Goal: Task Accomplishment & Management: Use online tool/utility

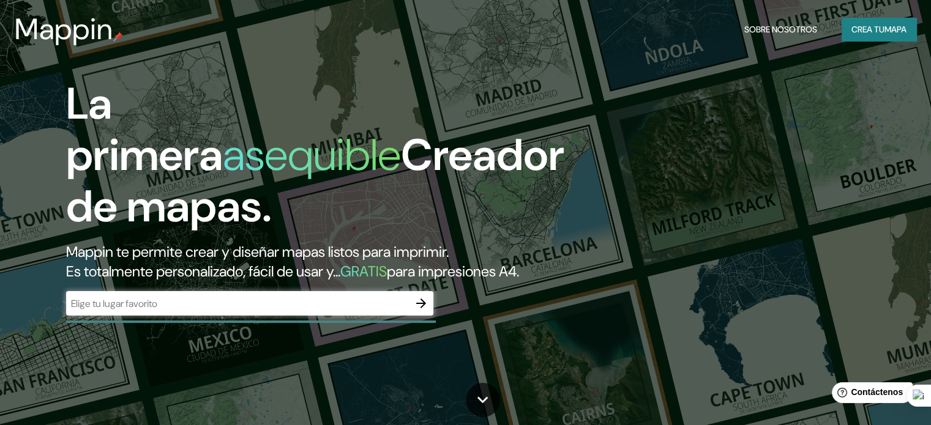
click at [245, 311] on input "text" at bounding box center [237, 304] width 343 height 14
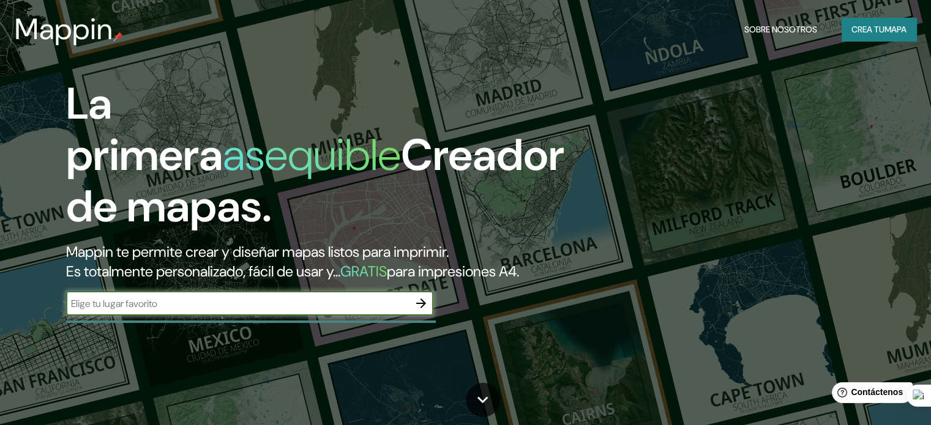
click at [279, 311] on input "text" at bounding box center [237, 304] width 343 height 14
paste input "podrias mostrarme en un pano"
drag, startPoint x: 220, startPoint y: 321, endPoint x: 61, endPoint y: 309, distance: 159.6
click at [61, 309] on div "La primera asequible Creador de mapas. Mappin te permite crear y diseñar mapas …" at bounding box center [299, 203] width 559 height 250
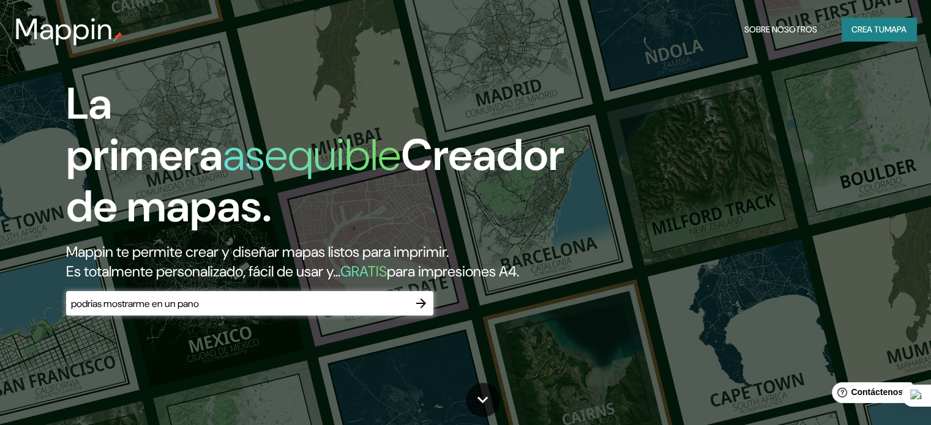
click at [61, 309] on div "La primera asequible Creador de mapas. Mappin te permite crear y diseñar mapas …" at bounding box center [299, 203] width 559 height 250
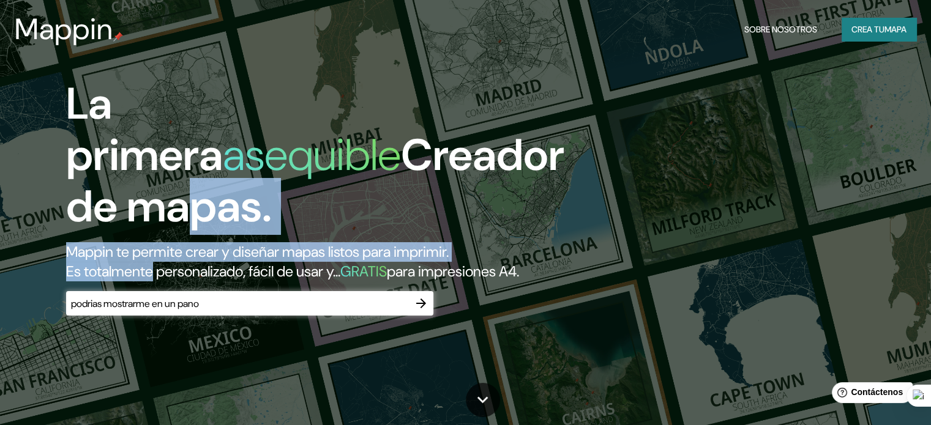
drag, startPoint x: 164, startPoint y: 266, endPoint x: 124, endPoint y: 312, distance: 60.7
click at [148, 274] on div "La primera asequible Creador de mapas. Mappin te permite crear y diseñar mapas …" at bounding box center [299, 179] width 466 height 203
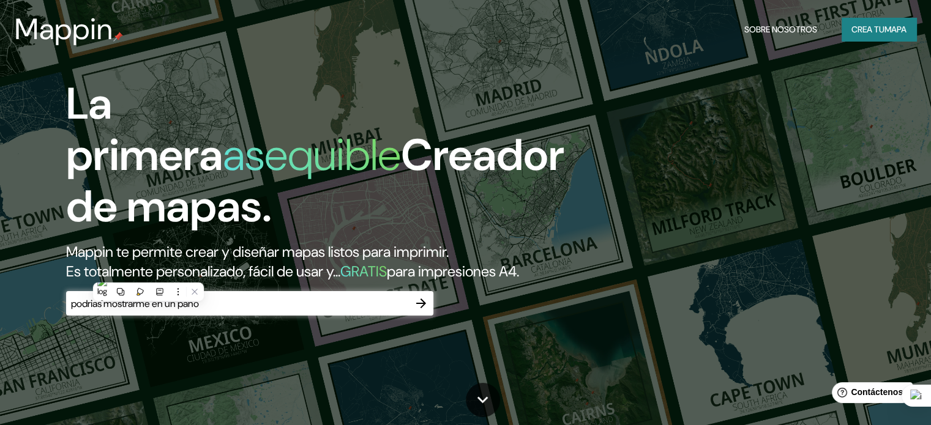
drag, startPoint x: 263, startPoint y: 323, endPoint x: 250, endPoint y: 320, distance: 12.5
click at [260, 311] on input "podrias mostrarme en un pano" at bounding box center [237, 304] width 343 height 14
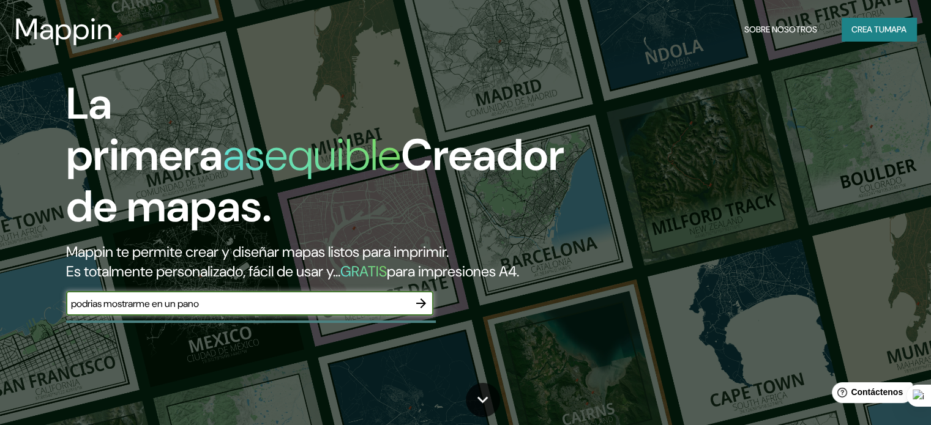
drag, startPoint x: 197, startPoint y: 321, endPoint x: 26, endPoint y: 318, distance: 171.4
click at [31, 321] on div "La primera asequible Creador de mapas. Mappin te permite crear y diseñar mapas …" at bounding box center [299, 203] width 559 height 250
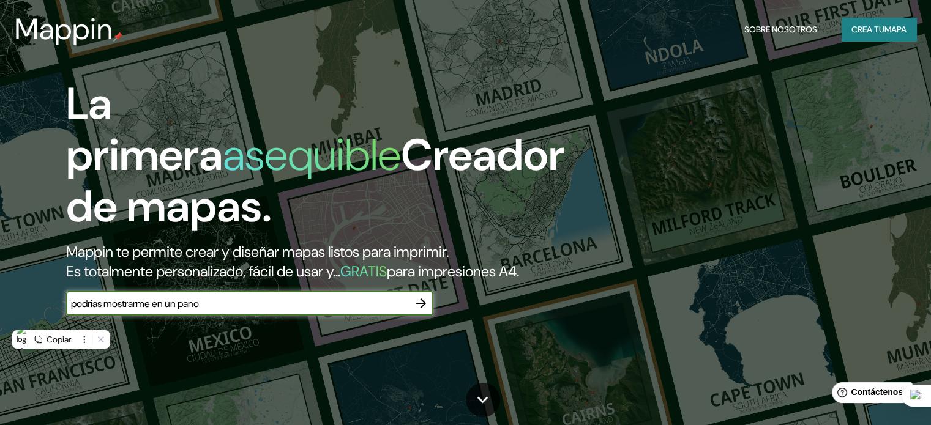
paste input "[GEOGRAPHIC_DATA][PERSON_NAME] , [GEOGRAPHIC_DATA] , [GEOGRAPHIC_DATA]"
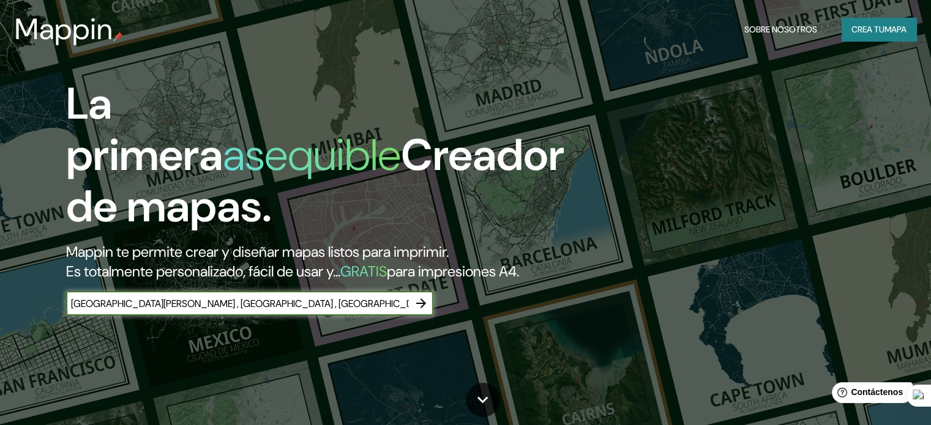
type input "[GEOGRAPHIC_DATA][PERSON_NAME] , [GEOGRAPHIC_DATA] , [GEOGRAPHIC_DATA]"
click at [414, 316] on button "button" at bounding box center [421, 303] width 24 height 24
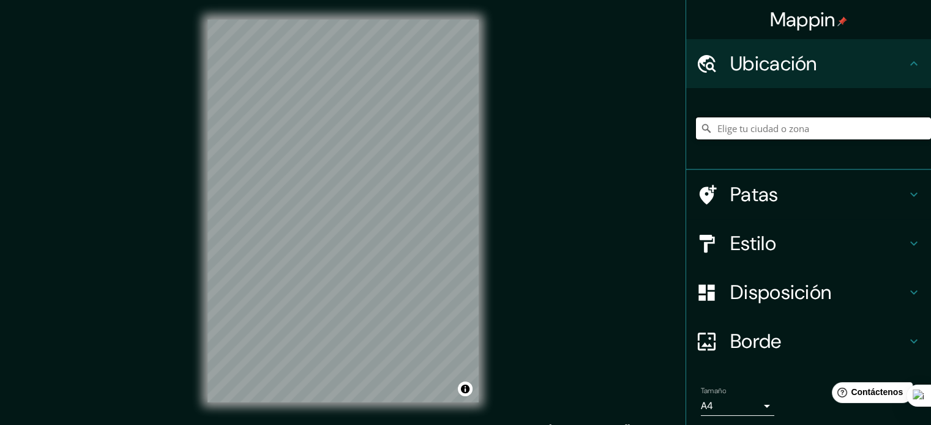
click at [788, 136] on input "Elige tu ciudad o zona" at bounding box center [813, 129] width 235 height 22
click at [497, 129] on div "© Mapbox © OpenStreetMap Improve this map" at bounding box center [343, 211] width 310 height 422
click at [726, 114] on div at bounding box center [813, 128] width 235 height 61
click at [766, 129] on icon at bounding box center [765, 133] width 9 height 9
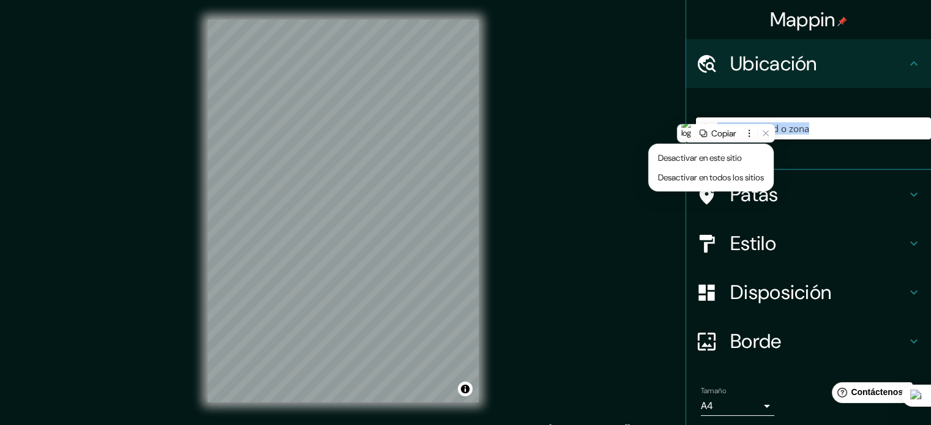
click at [859, 139] on input "Elige tu ciudad o zona" at bounding box center [813, 129] width 235 height 22
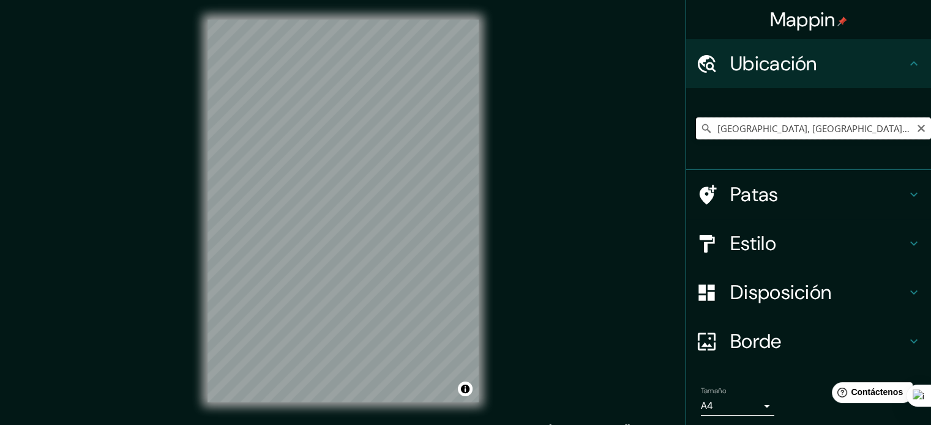
click at [887, 126] on input "[GEOGRAPHIC_DATA], [GEOGRAPHIC_DATA], [GEOGRAPHIC_DATA]" at bounding box center [813, 129] width 235 height 22
click at [892, 126] on input "[GEOGRAPHIC_DATA], [GEOGRAPHIC_DATA], [GEOGRAPHIC_DATA]" at bounding box center [813, 129] width 235 height 22
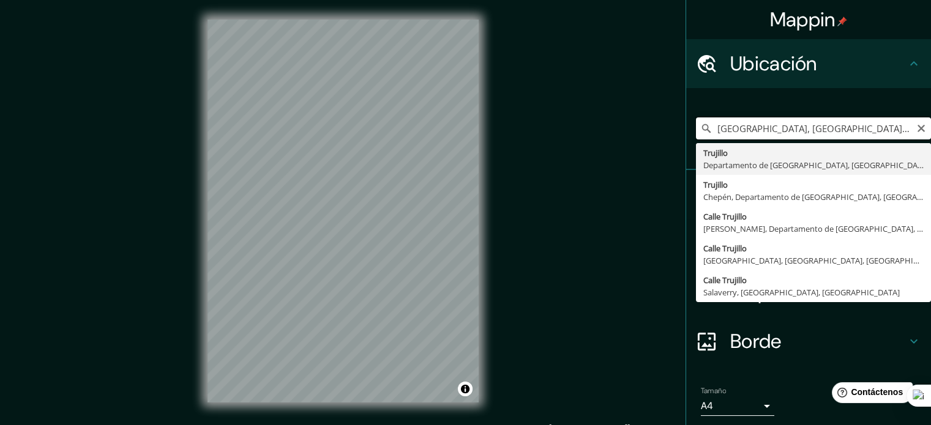
paste input "[GEOGRAPHIC_DATA][PERSON_NAME] , [GEOGRAPHIC_DATA] , [GEOGRAPHIC_DATA]"
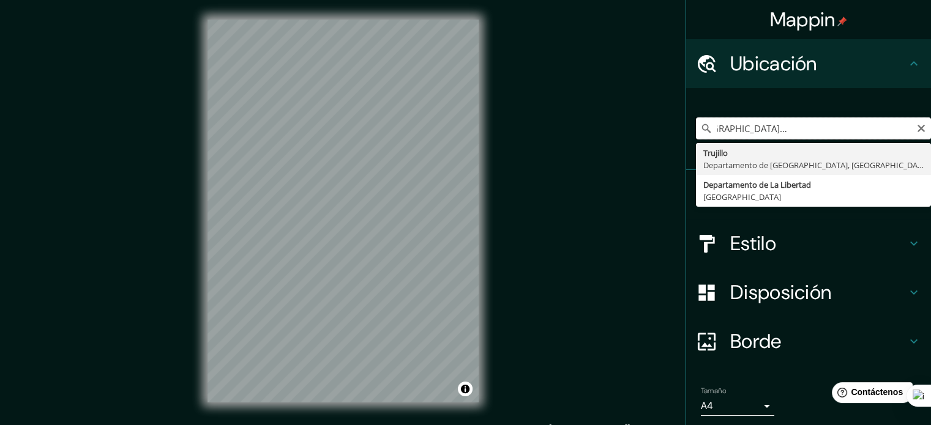
scroll to position [0, 120]
type input "[GEOGRAPHIC_DATA], [GEOGRAPHIC_DATA], [GEOGRAPHIC_DATA]"
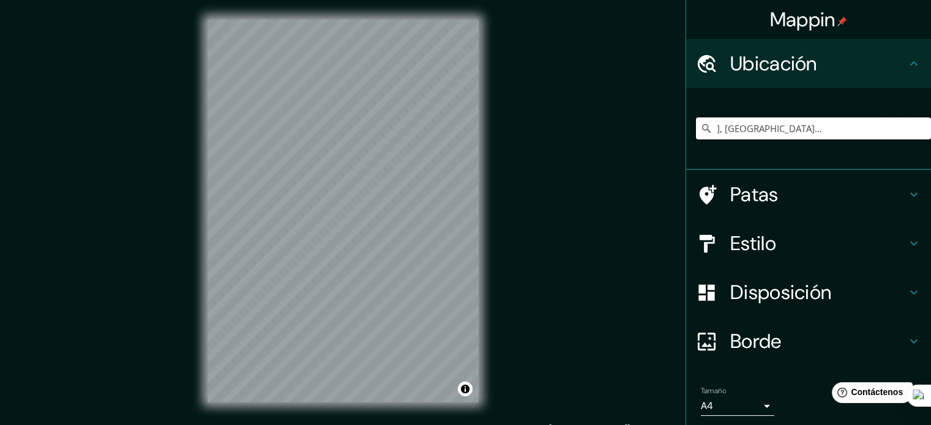
scroll to position [0, 0]
click at [730, 193] on font "Patas" at bounding box center [754, 195] width 48 height 26
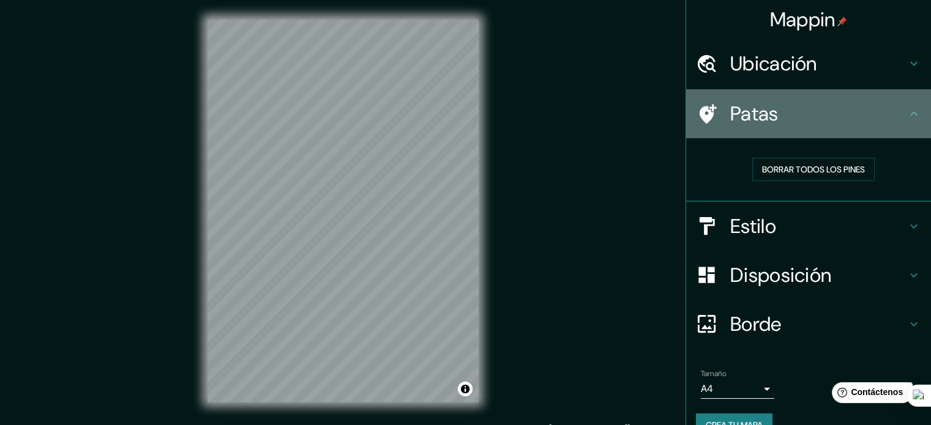
click at [748, 106] on font "Patas" at bounding box center [754, 114] width 48 height 26
click at [702, 110] on icon at bounding box center [706, 113] width 21 height 21
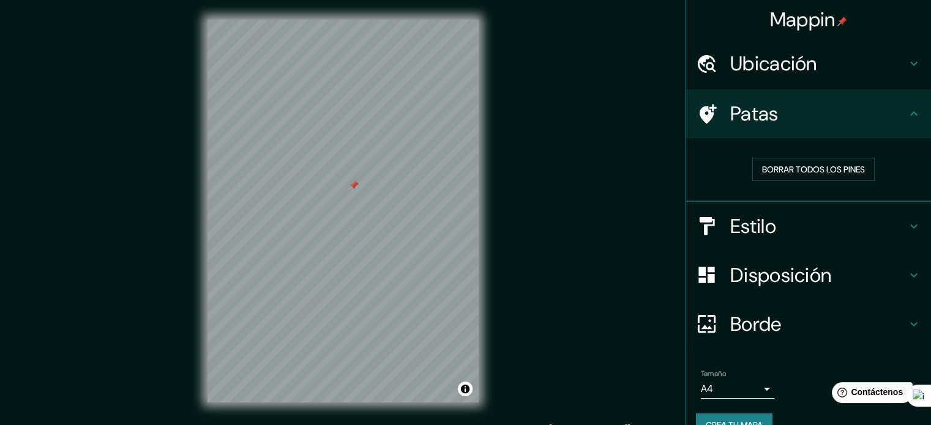
click at [742, 225] on font "Estilo" at bounding box center [753, 227] width 46 height 26
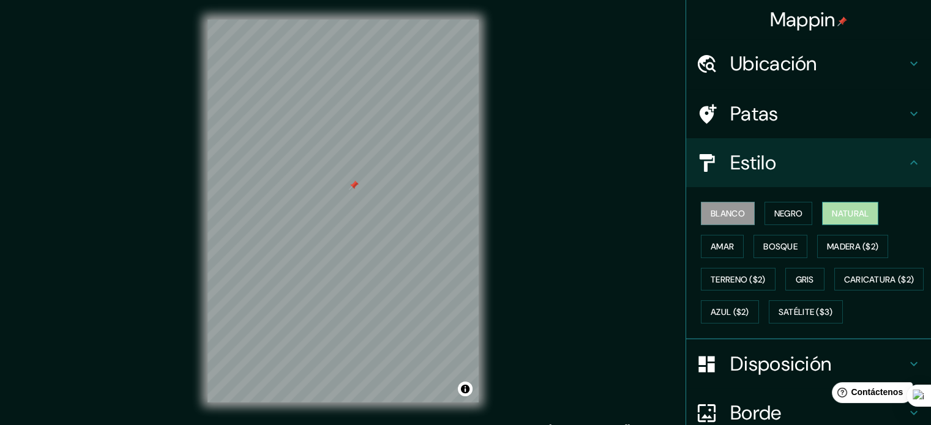
click at [823, 218] on button "Natural" at bounding box center [850, 213] width 56 height 23
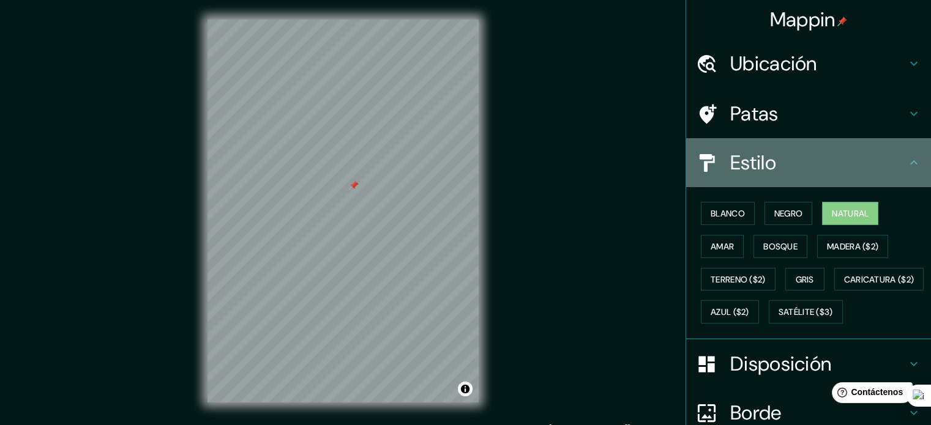
click at [817, 161] on h4 "Estilo" at bounding box center [818, 163] width 176 height 24
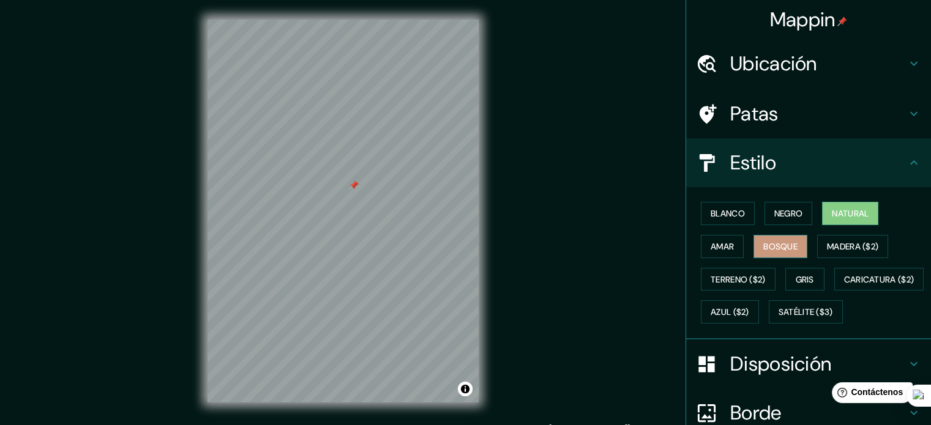
click at [791, 241] on button "Bosque" at bounding box center [780, 246] width 54 height 23
click at [716, 247] on font "Amar" at bounding box center [722, 246] width 23 height 11
click at [822, 215] on button "Natural" at bounding box center [850, 213] width 56 height 23
click at [785, 168] on h4 "Estilo" at bounding box center [818, 163] width 176 height 24
click at [906, 161] on icon at bounding box center [913, 162] width 15 height 15
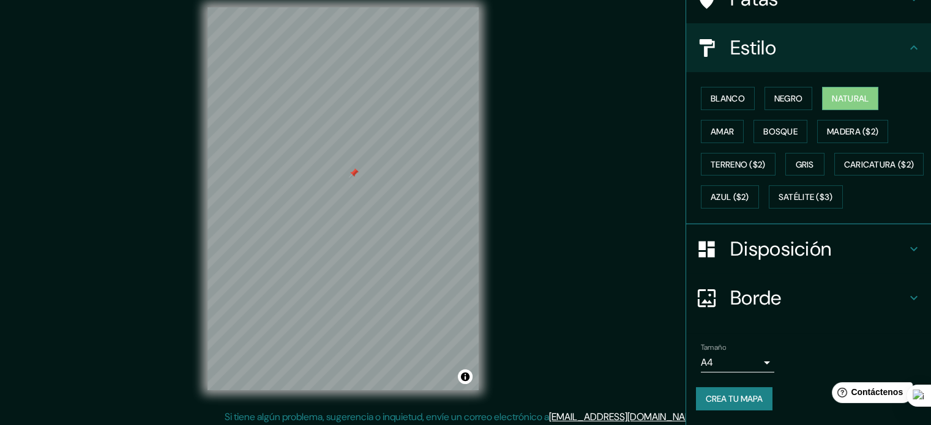
scroll to position [16, 0]
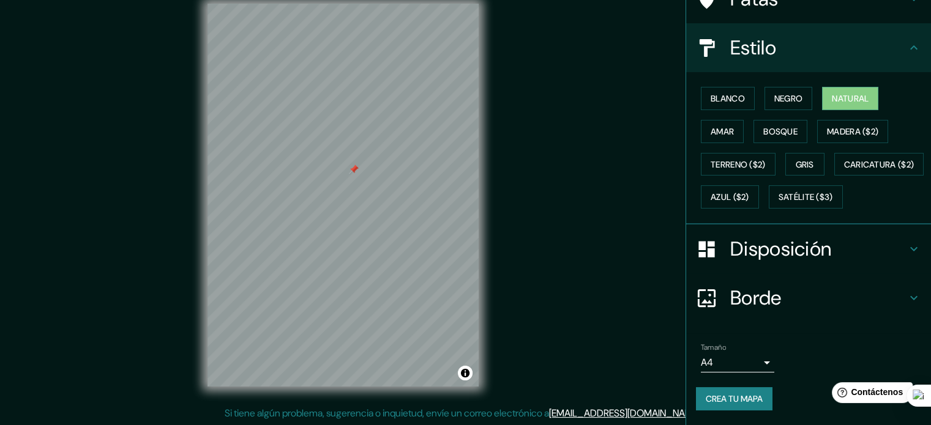
click at [781, 247] on font "Disposición" at bounding box center [780, 249] width 101 height 26
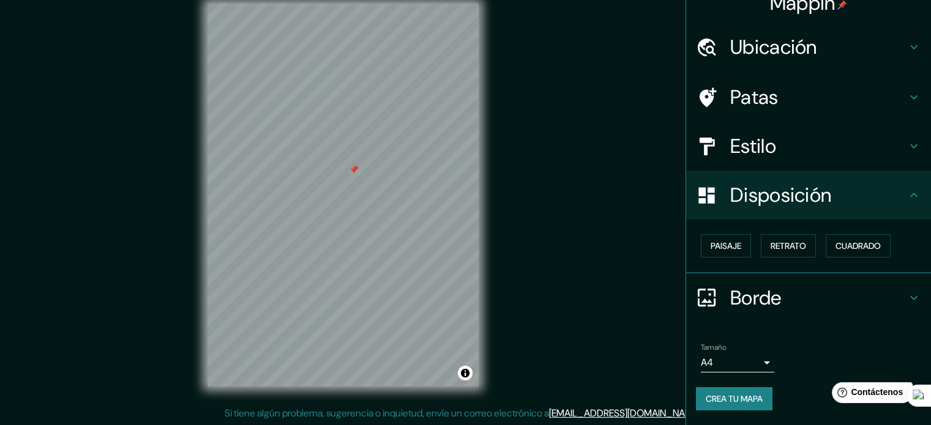
scroll to position [15, 0]
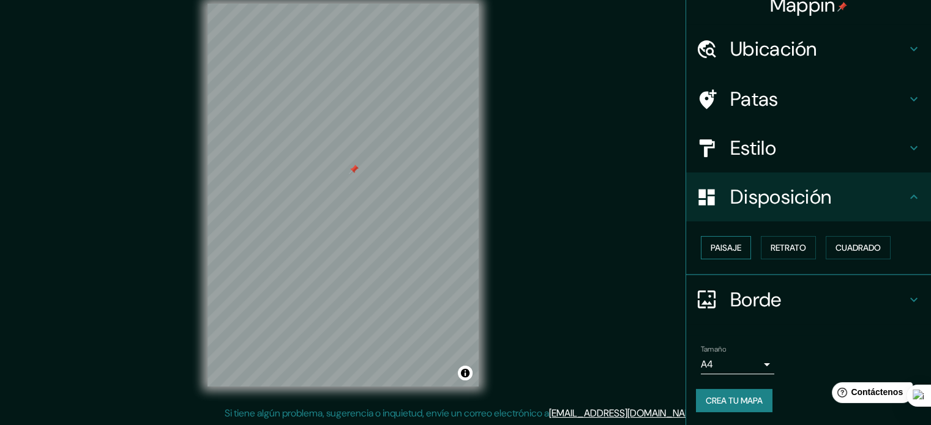
click at [725, 252] on font "Paisaje" at bounding box center [726, 247] width 31 height 11
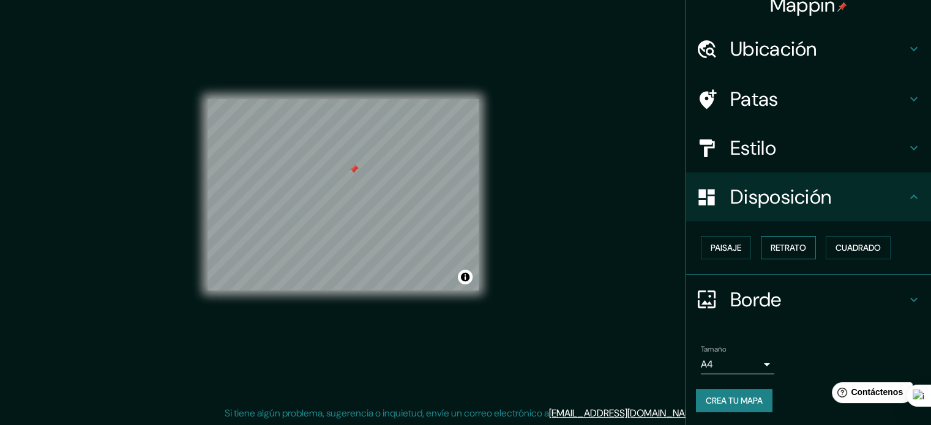
click at [776, 241] on font "Retrato" at bounding box center [788, 248] width 35 height 16
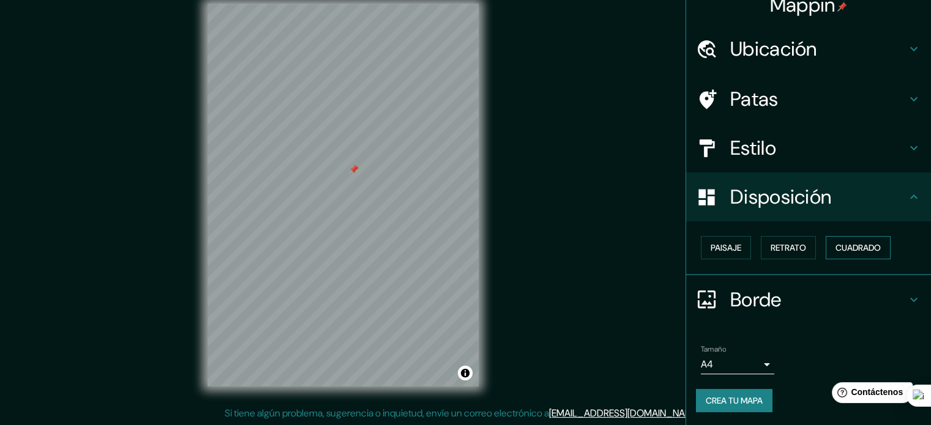
click at [835, 243] on font "Cuadrado" at bounding box center [857, 247] width 45 height 11
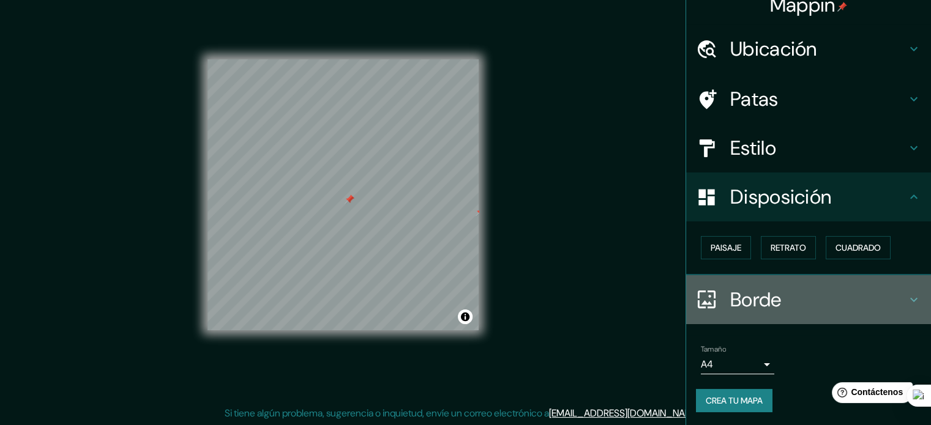
click at [813, 302] on h4 "Borde" at bounding box center [818, 300] width 176 height 24
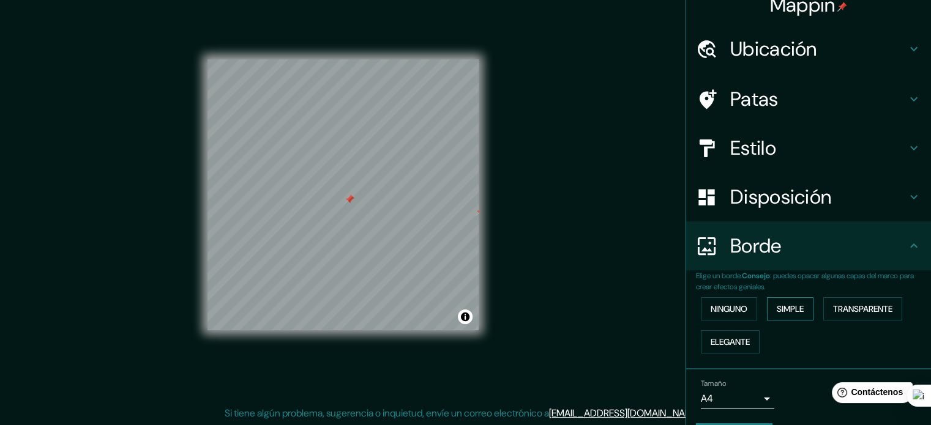
click at [777, 307] on font "Simple" at bounding box center [790, 309] width 27 height 11
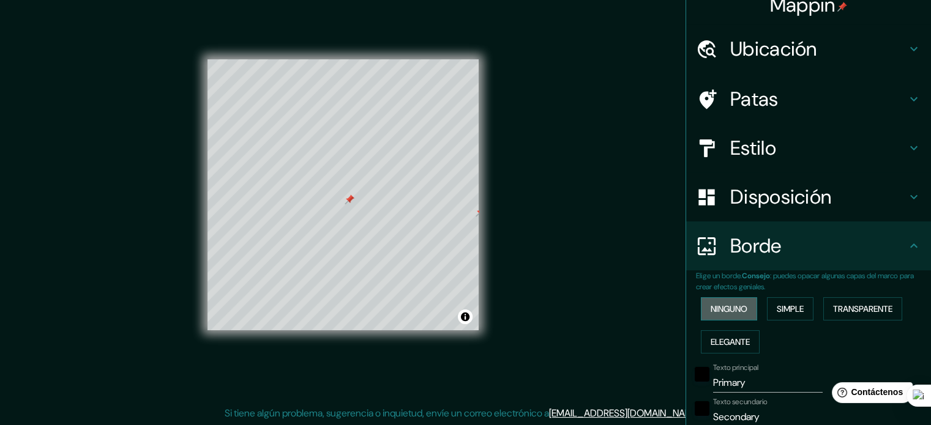
click at [741, 315] on button "Ninguno" at bounding box center [729, 308] width 56 height 23
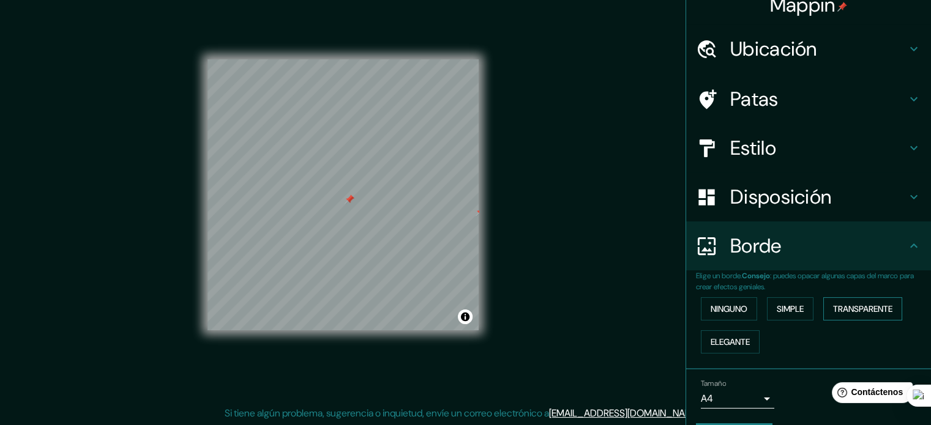
click at [867, 315] on font "Transparente" at bounding box center [862, 309] width 59 height 16
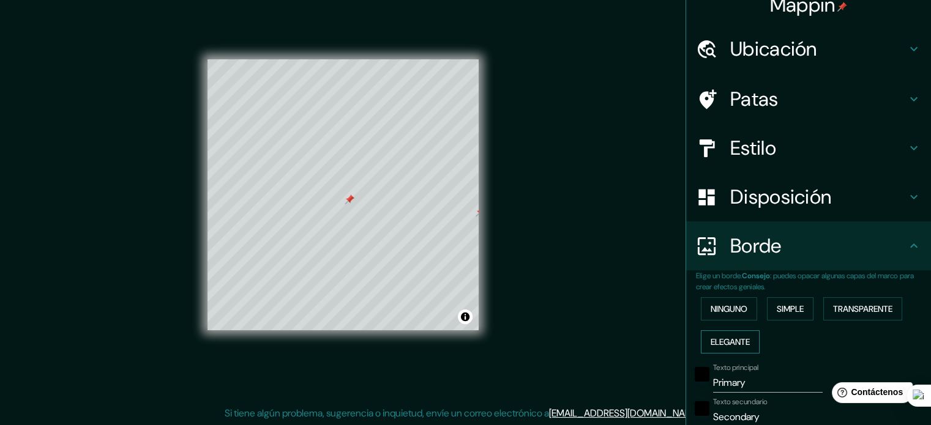
click at [712, 345] on font "Elegante" at bounding box center [730, 342] width 39 height 11
click at [726, 308] on font "Ninguno" at bounding box center [729, 309] width 37 height 11
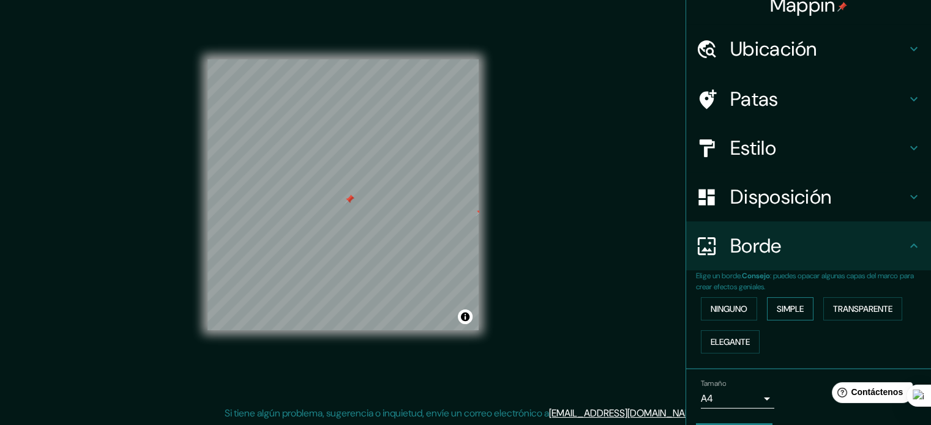
click at [783, 307] on font "Simple" at bounding box center [790, 309] width 27 height 11
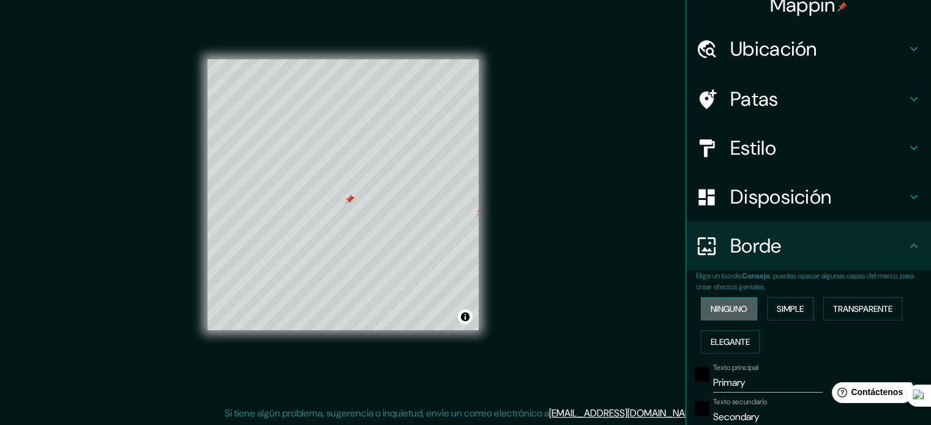
click at [720, 307] on font "Ninguno" at bounding box center [729, 309] width 37 height 11
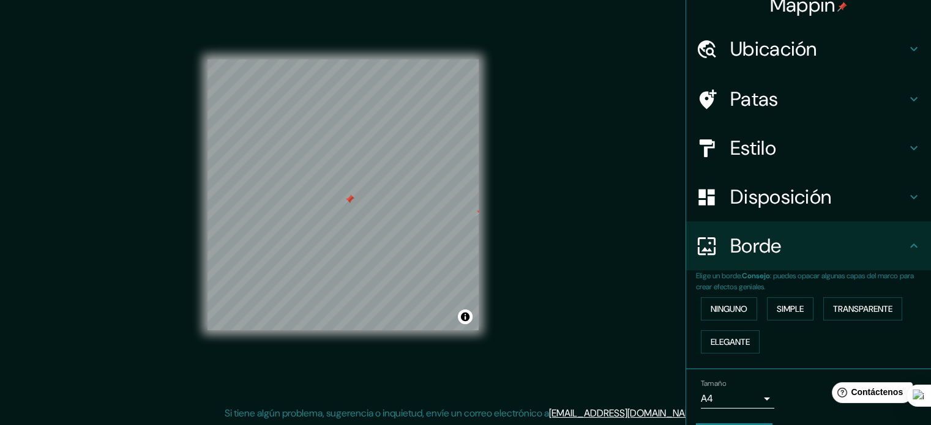
scroll to position [49, 0]
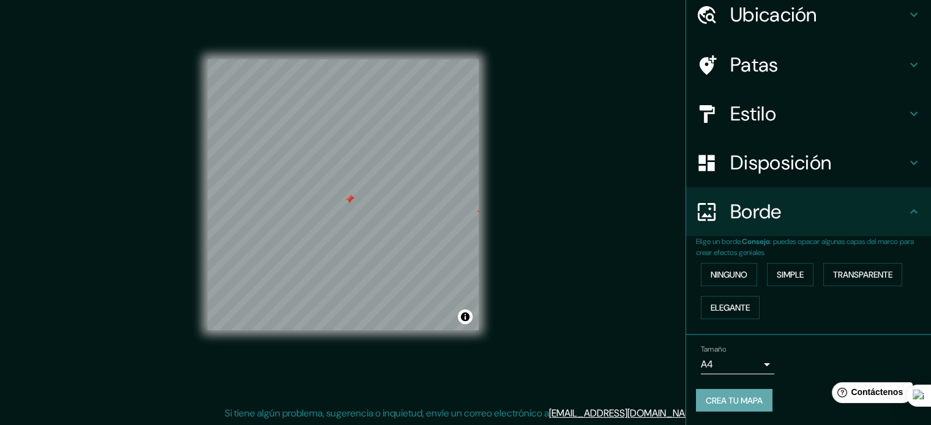
click at [729, 395] on font "Crea tu mapa" at bounding box center [734, 400] width 57 height 11
click at [734, 401] on font "Crea tu mapa" at bounding box center [734, 400] width 57 height 11
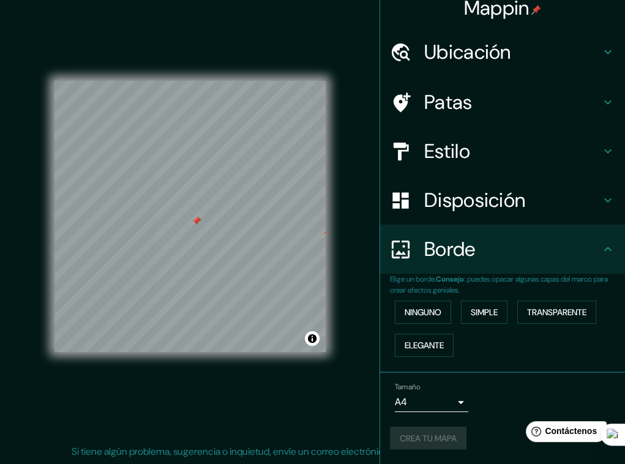
scroll to position [10, 0]
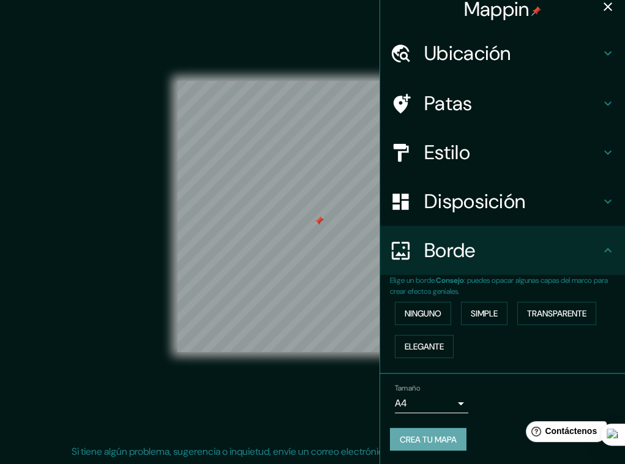
click at [433, 425] on font "Crea tu mapa" at bounding box center [428, 439] width 57 height 11
click at [401, 425] on font "Crea tu mapa" at bounding box center [428, 439] width 57 height 11
click at [428, 425] on font "Crea tu mapa" at bounding box center [428, 439] width 57 height 11
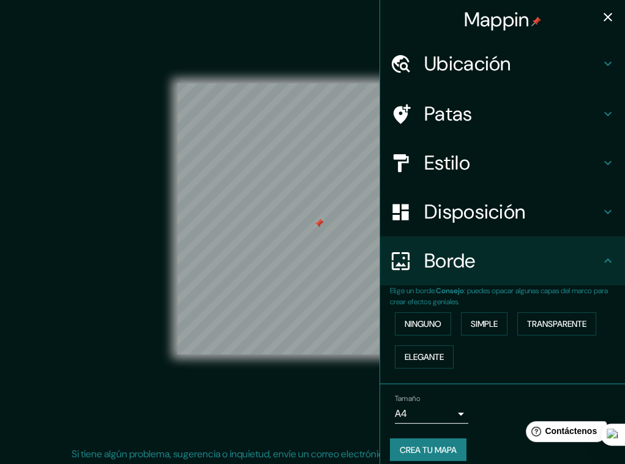
scroll to position [12, 0]
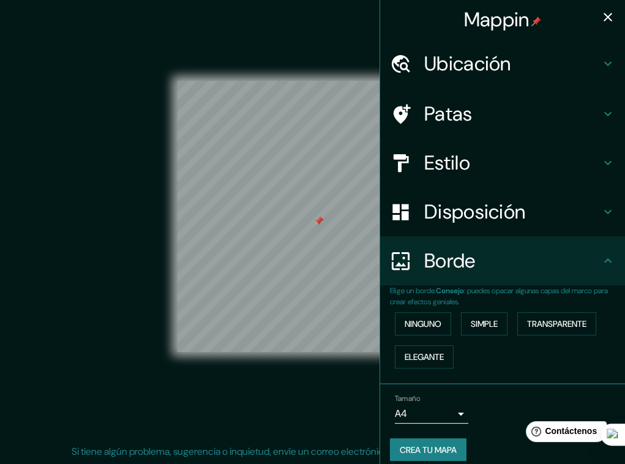
click at [603, 14] on icon "button" at bounding box center [607, 17] width 9 height 9
